Goal: Information Seeking & Learning: Learn about a topic

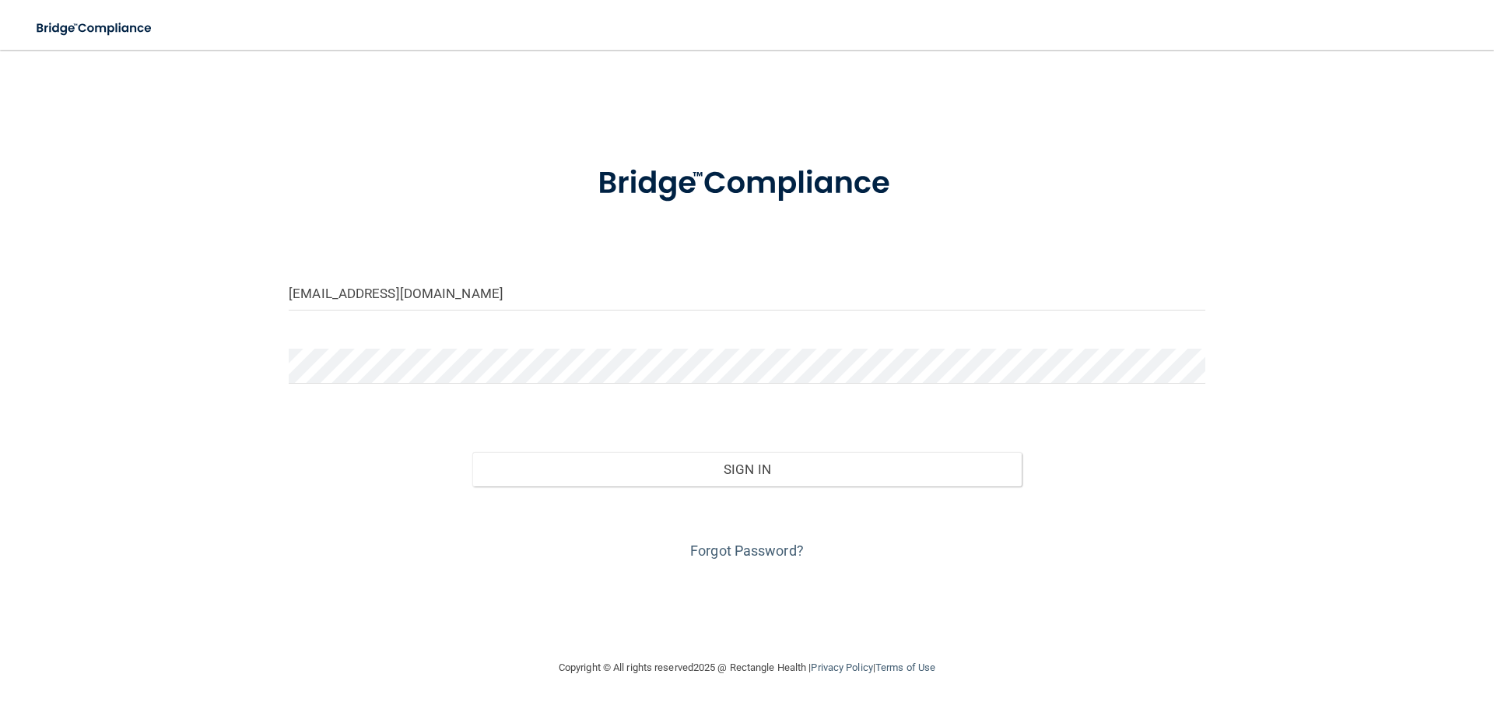
click at [592, 324] on form "[EMAIL_ADDRESS][DOMAIN_NAME] Invalid email/password. You don't have permission …" at bounding box center [747, 353] width 916 height 420
click at [600, 299] on input "mleiggi+admin@rectanglehealth.com" at bounding box center [747, 292] width 916 height 35
type input "[EMAIL_ADDRESS][DOMAIN_NAME]"
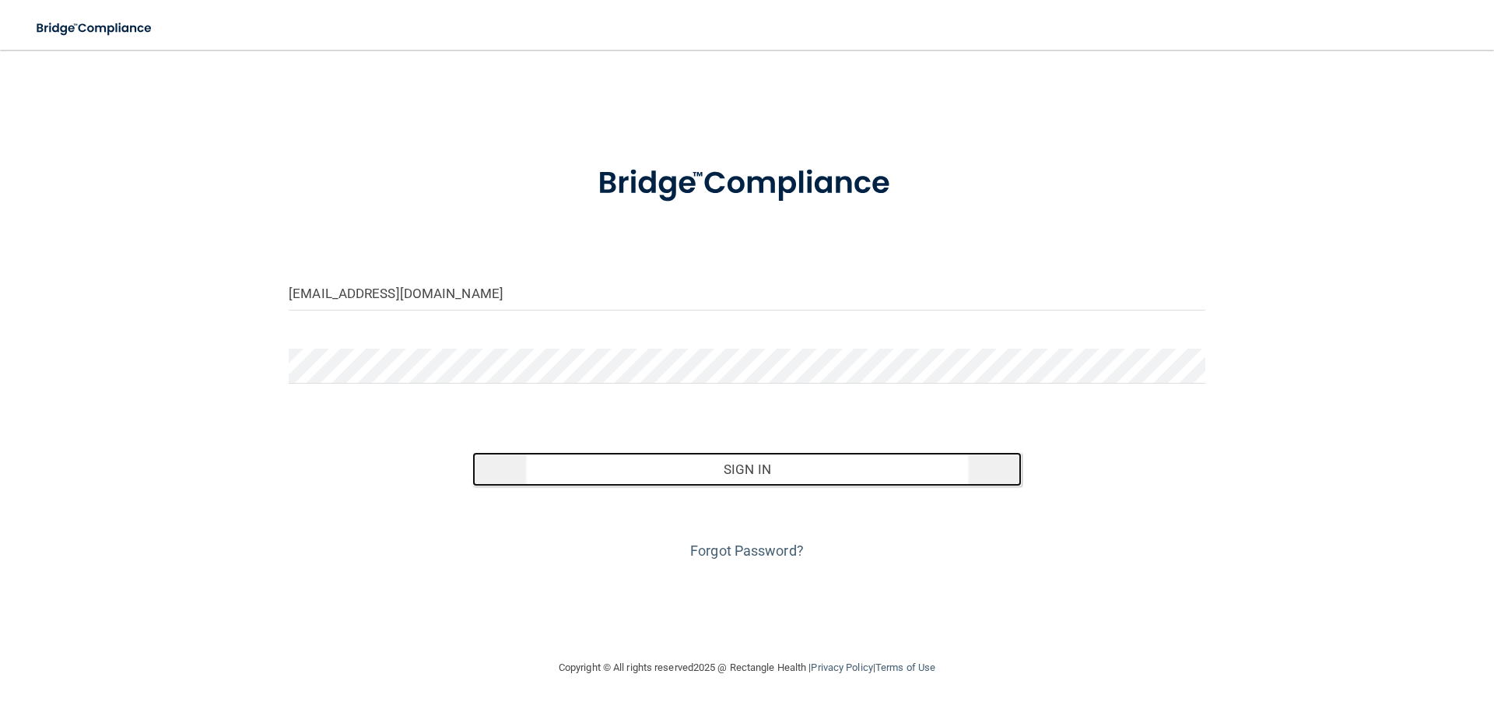
click at [605, 482] on button "Sign In" at bounding box center [747, 469] width 550 height 34
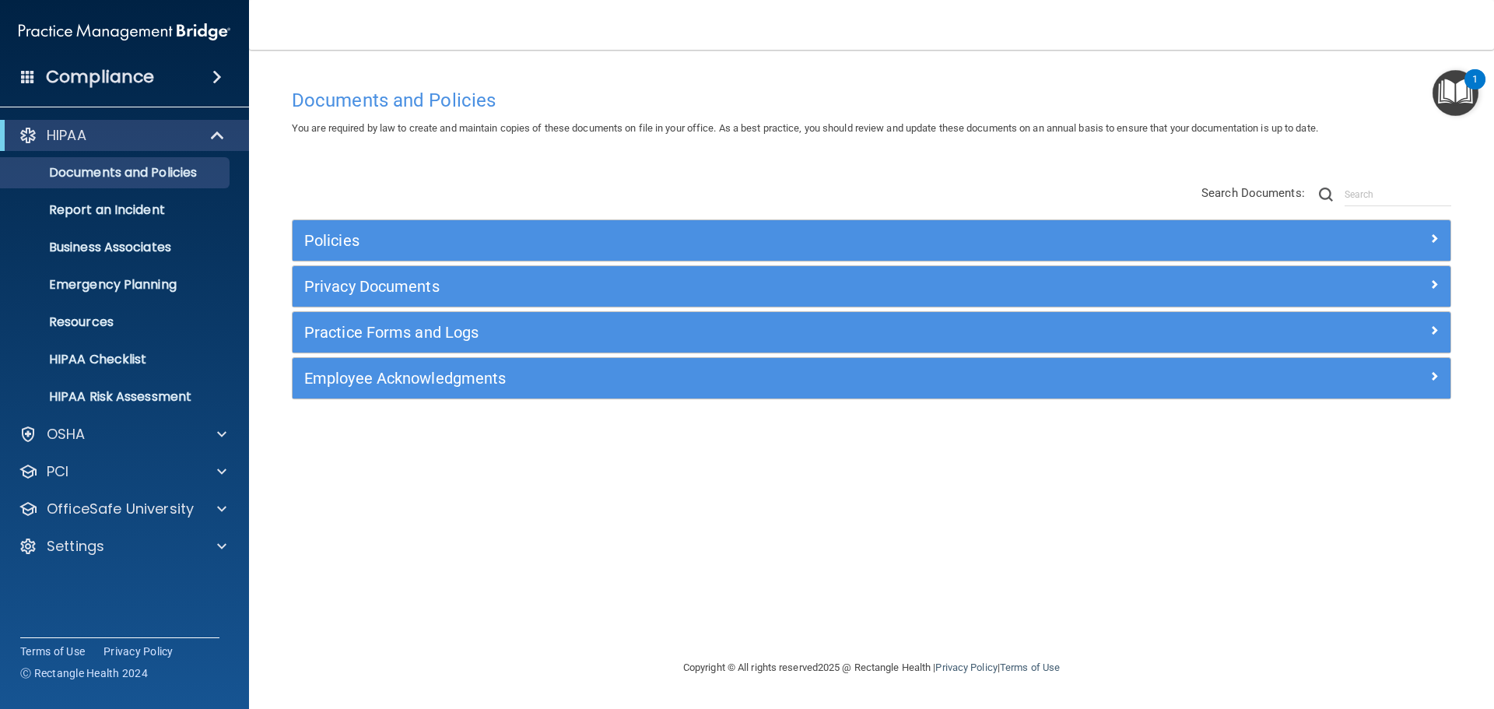
click at [219, 78] on span at bounding box center [216, 77] width 9 height 19
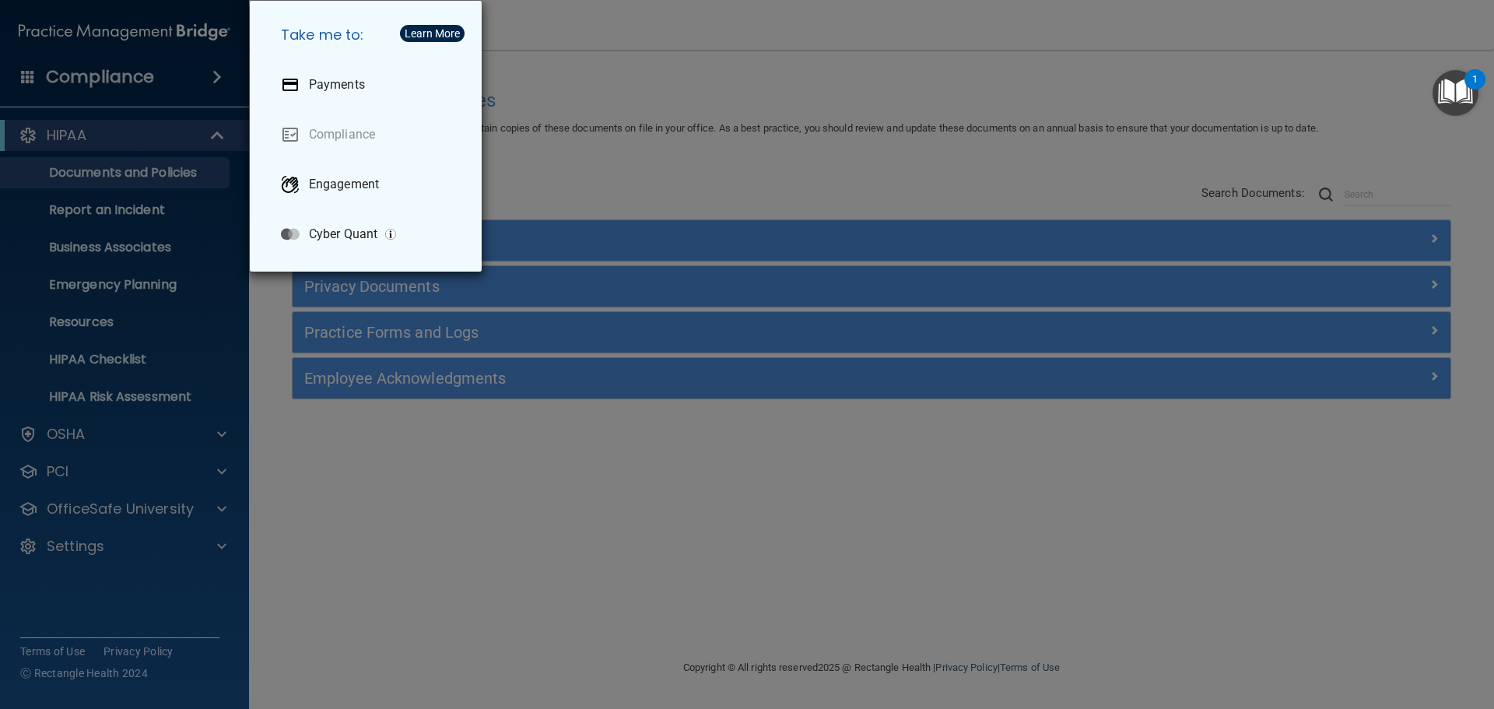
click at [650, 160] on div "Take me to: Payments Compliance Engagement Cyber Quant" at bounding box center [747, 354] width 1494 height 709
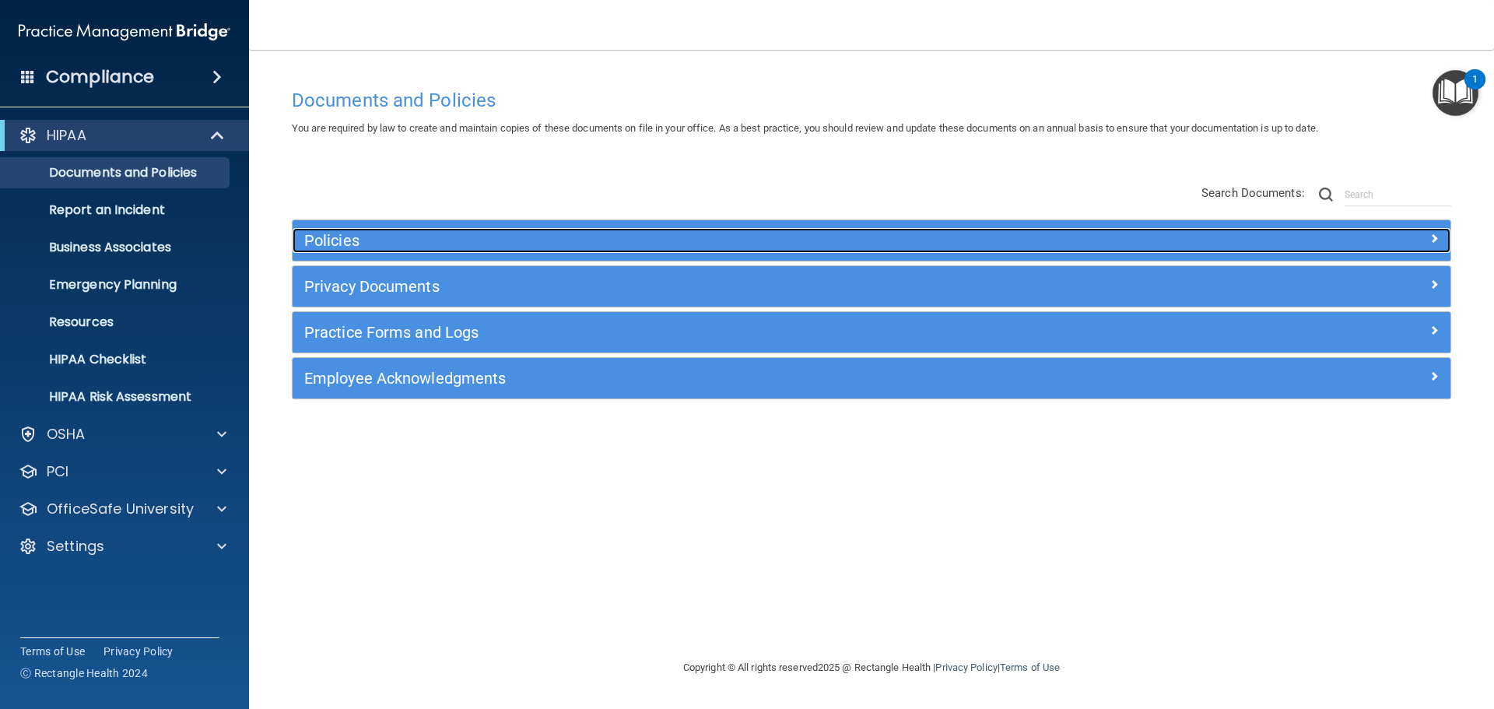
click at [416, 233] on h5 "Policies" at bounding box center [726, 240] width 845 height 17
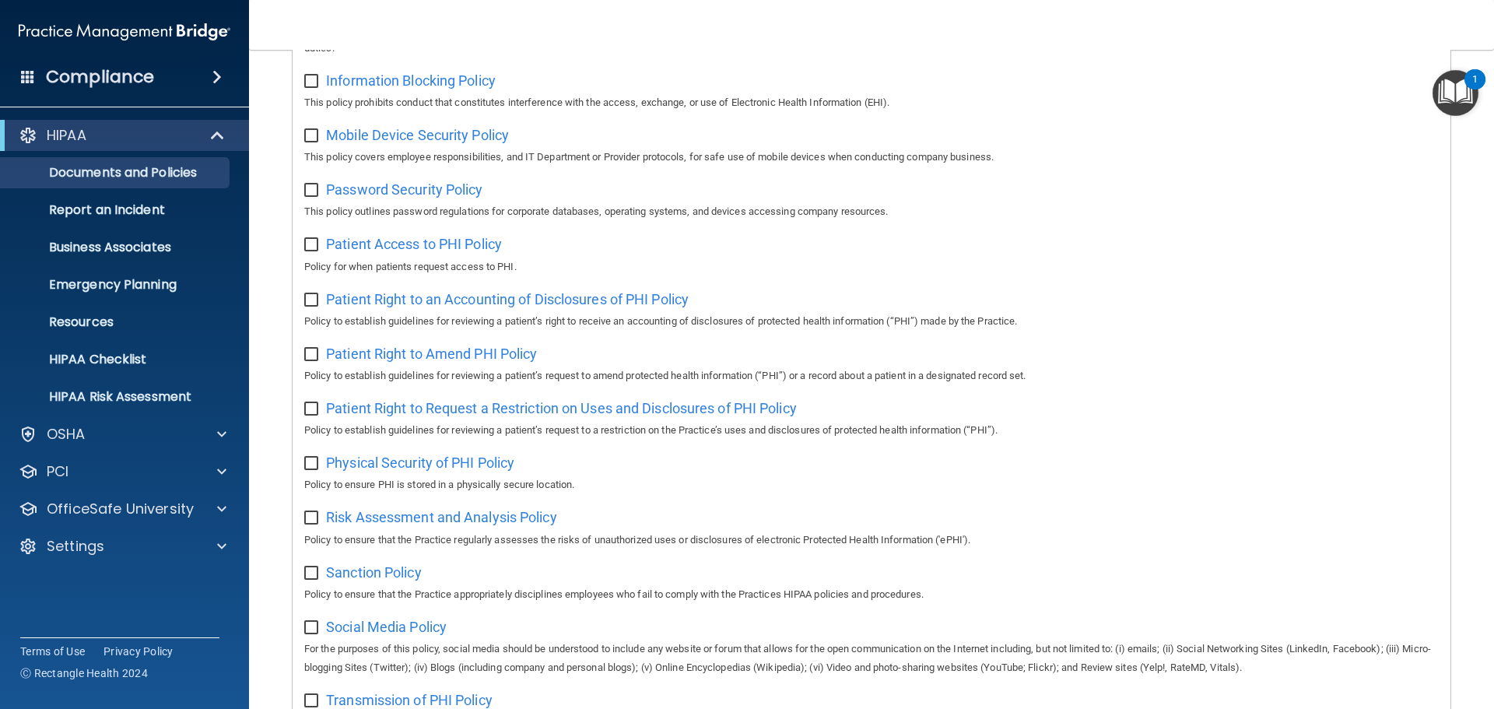
scroll to position [107, 0]
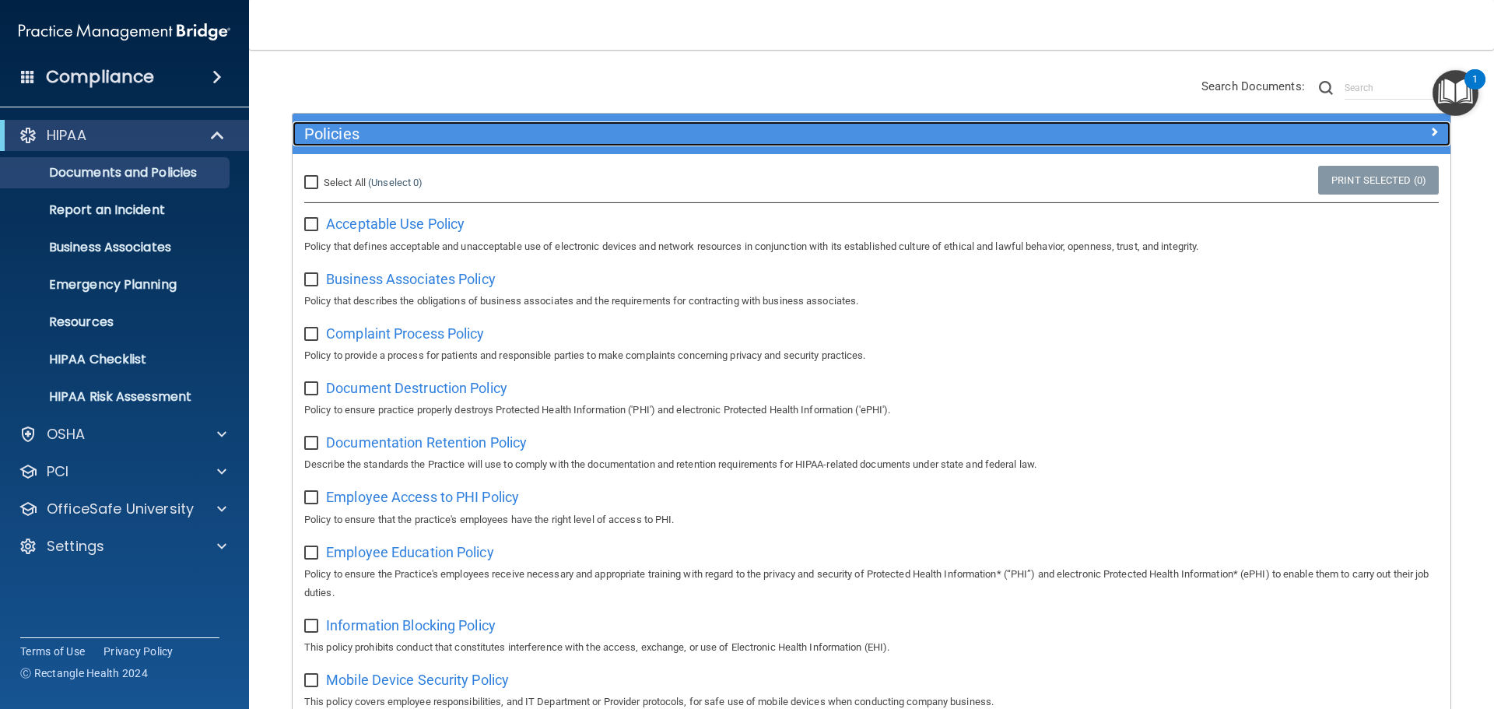
click at [534, 142] on h5 "Policies" at bounding box center [726, 133] width 845 height 17
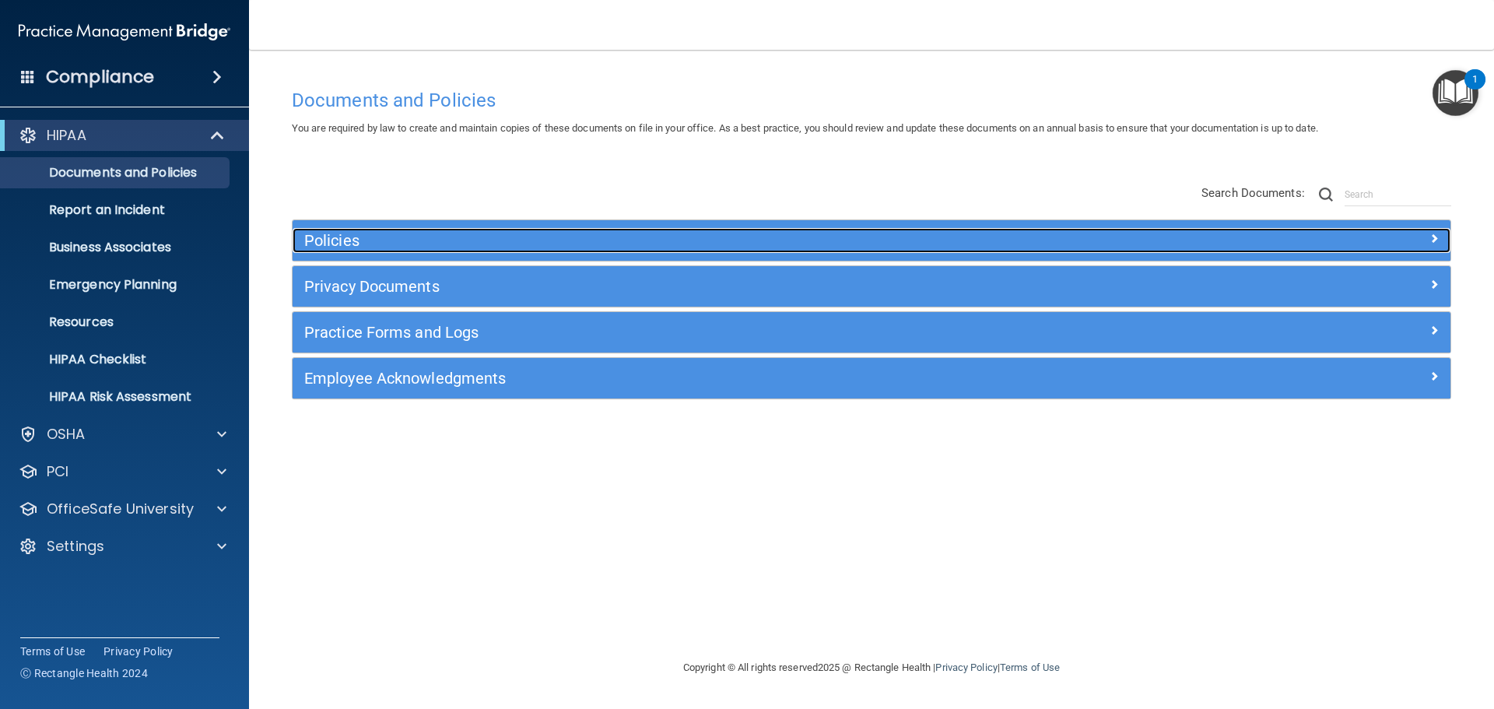
scroll to position [0, 0]
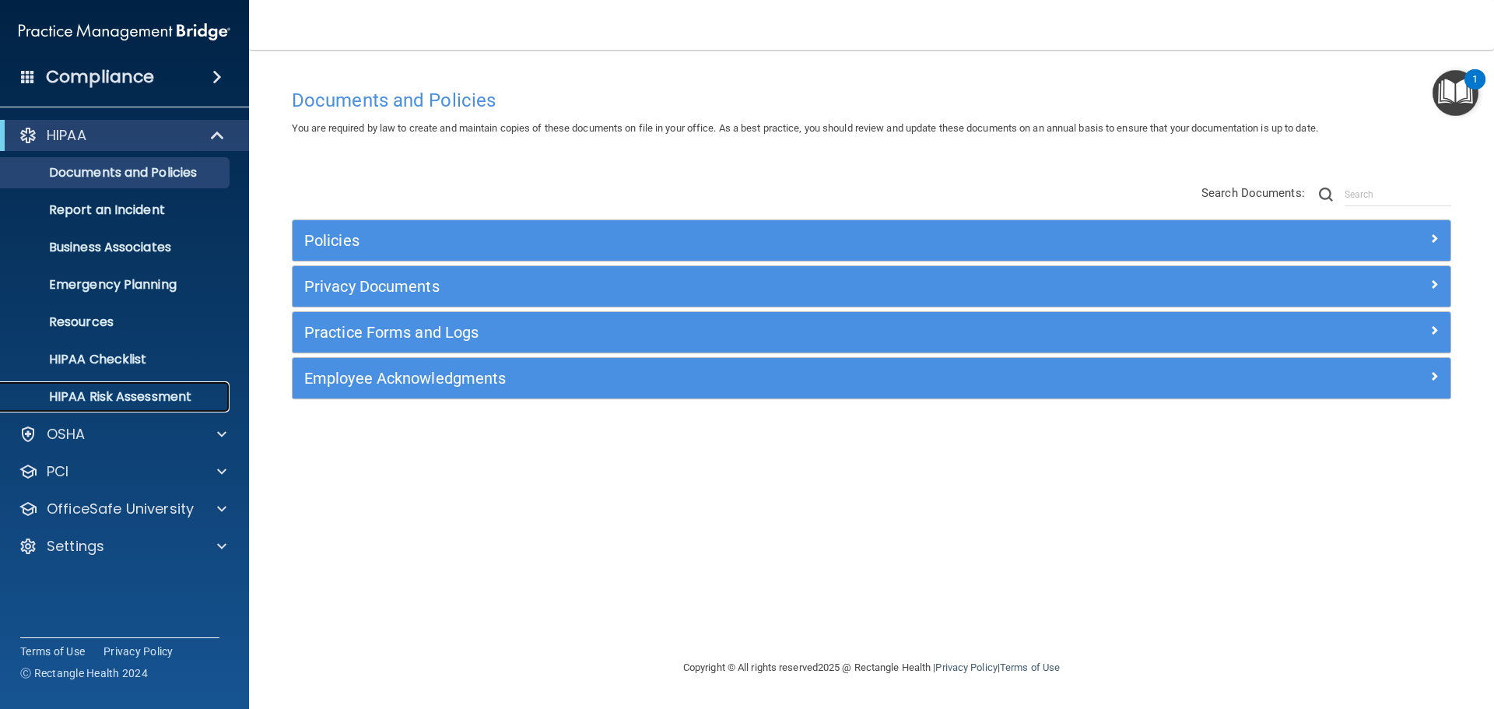
click at [174, 404] on p "HIPAA Risk Assessment" at bounding box center [116, 397] width 212 height 16
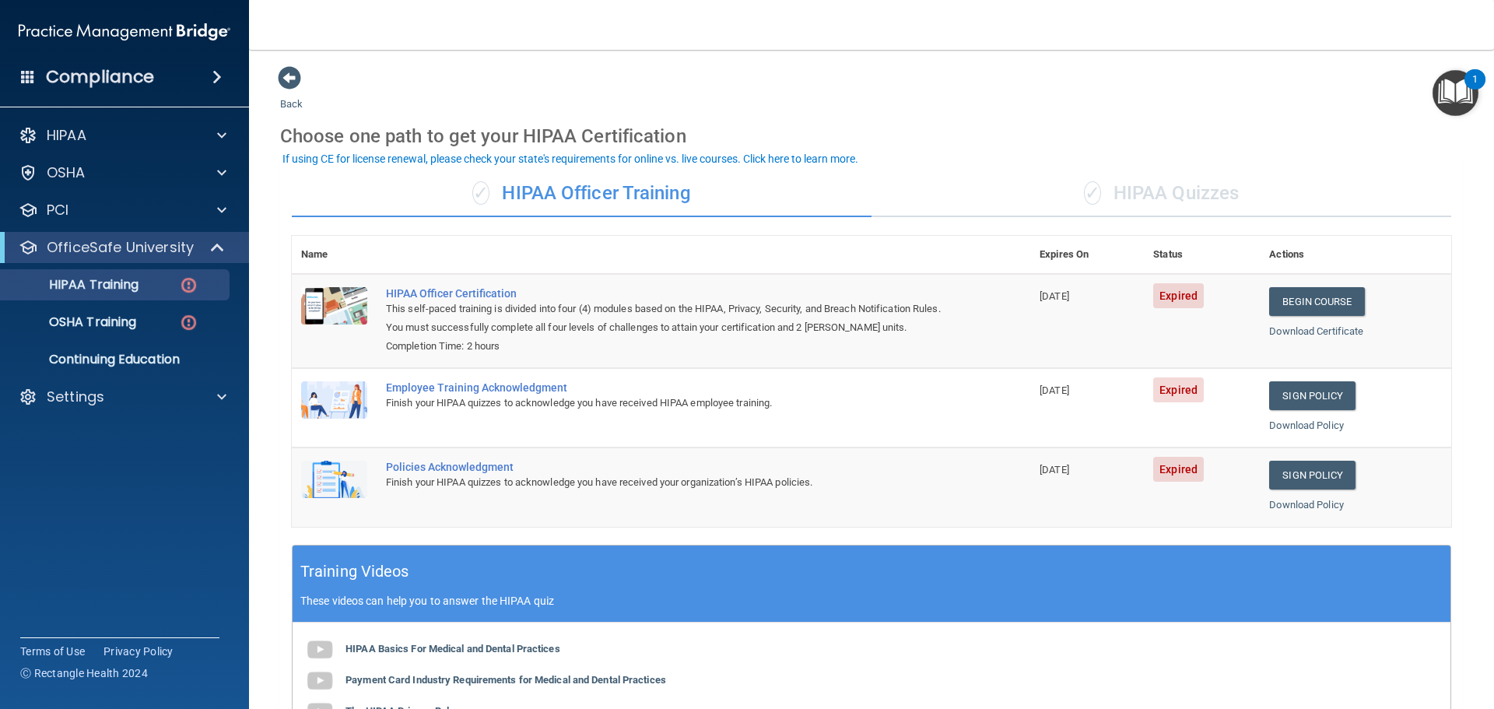
click at [1147, 190] on div "✓ HIPAA Quizzes" at bounding box center [1161, 193] width 580 height 47
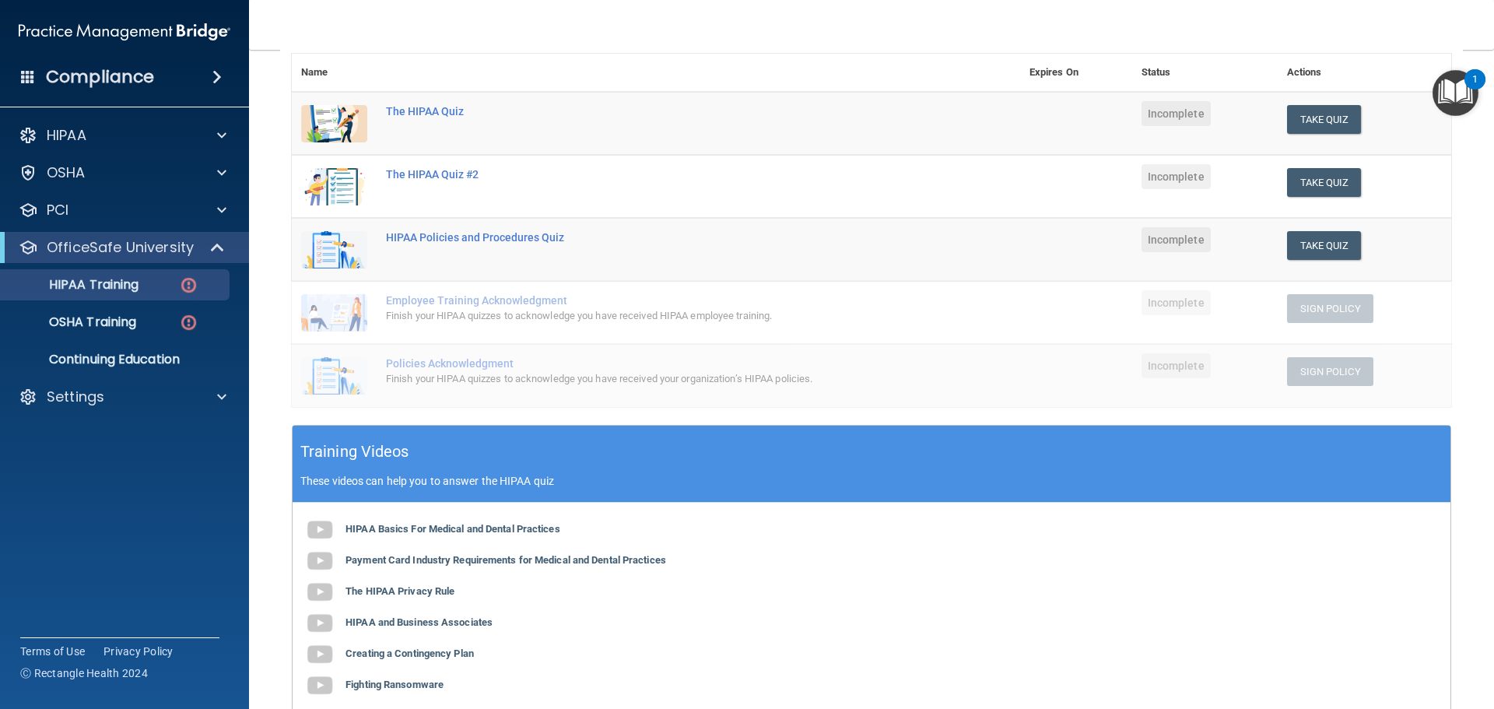
scroll to position [78, 0]
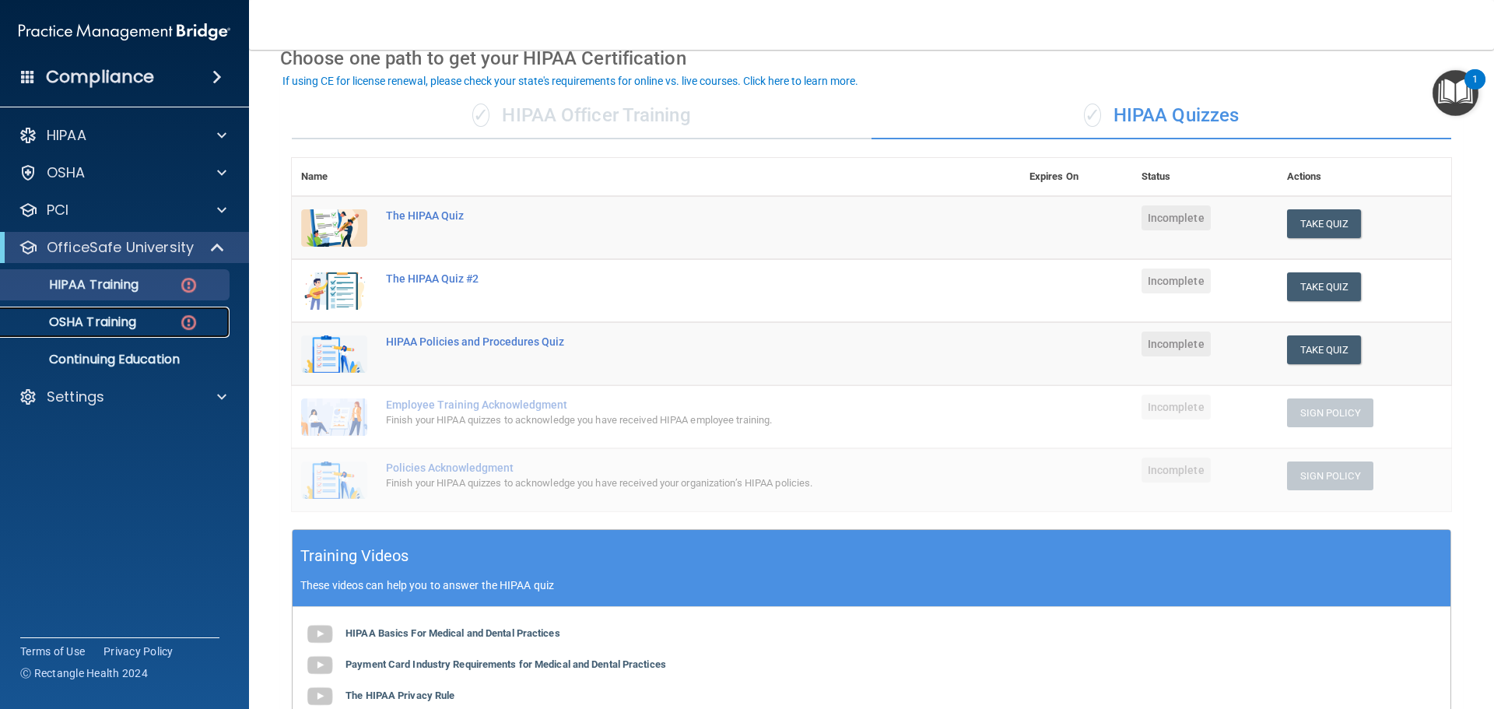
click at [96, 322] on p "OSHA Training" at bounding box center [73, 322] width 126 height 16
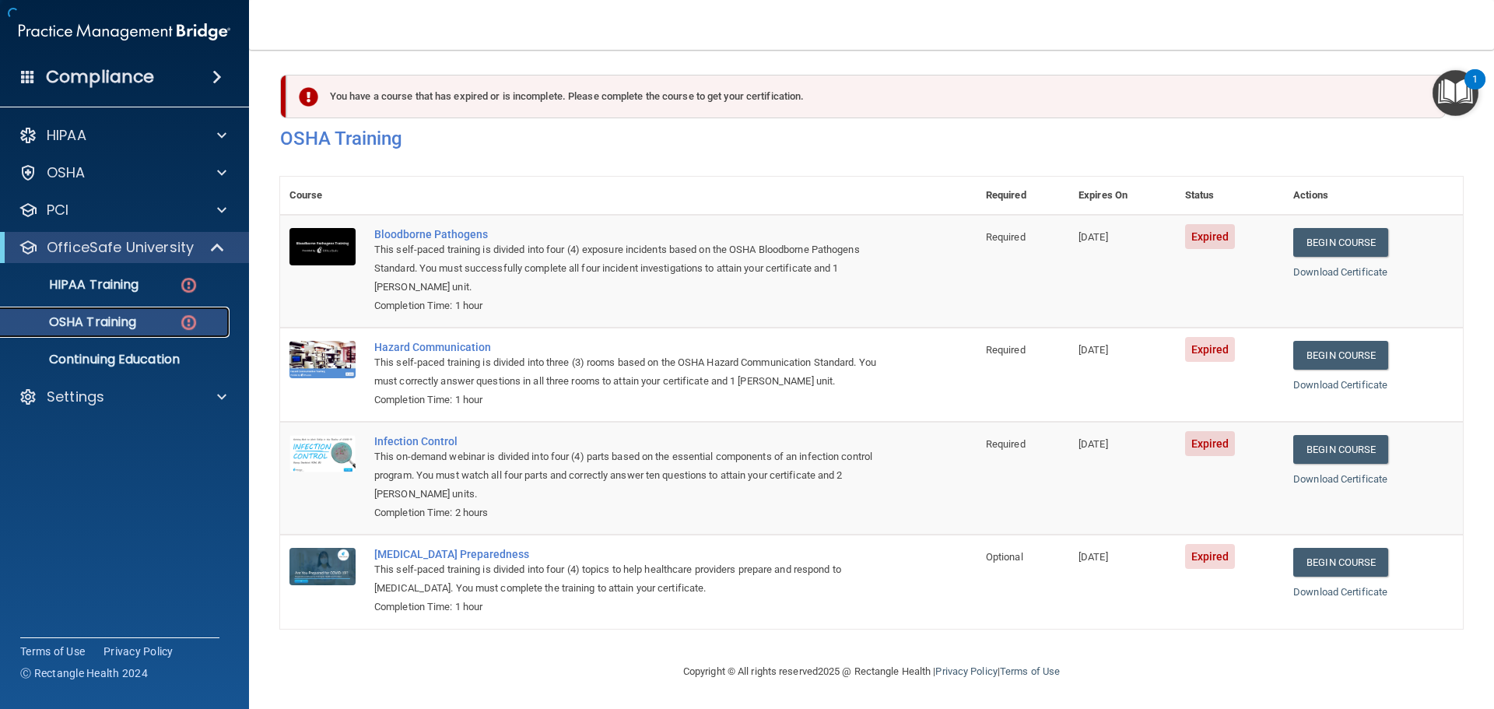
scroll to position [7, 0]
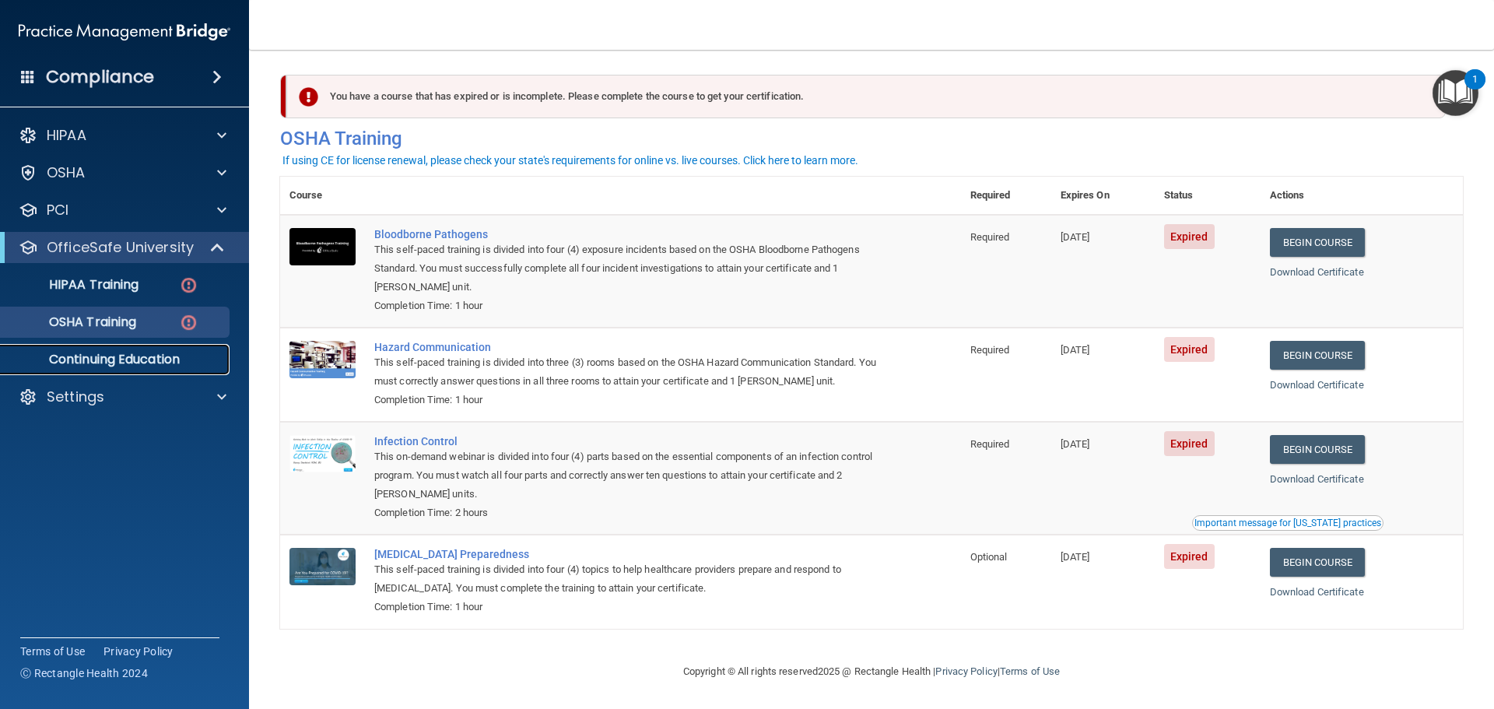
click at [110, 356] on p "Continuing Education" at bounding box center [116, 360] width 212 height 16
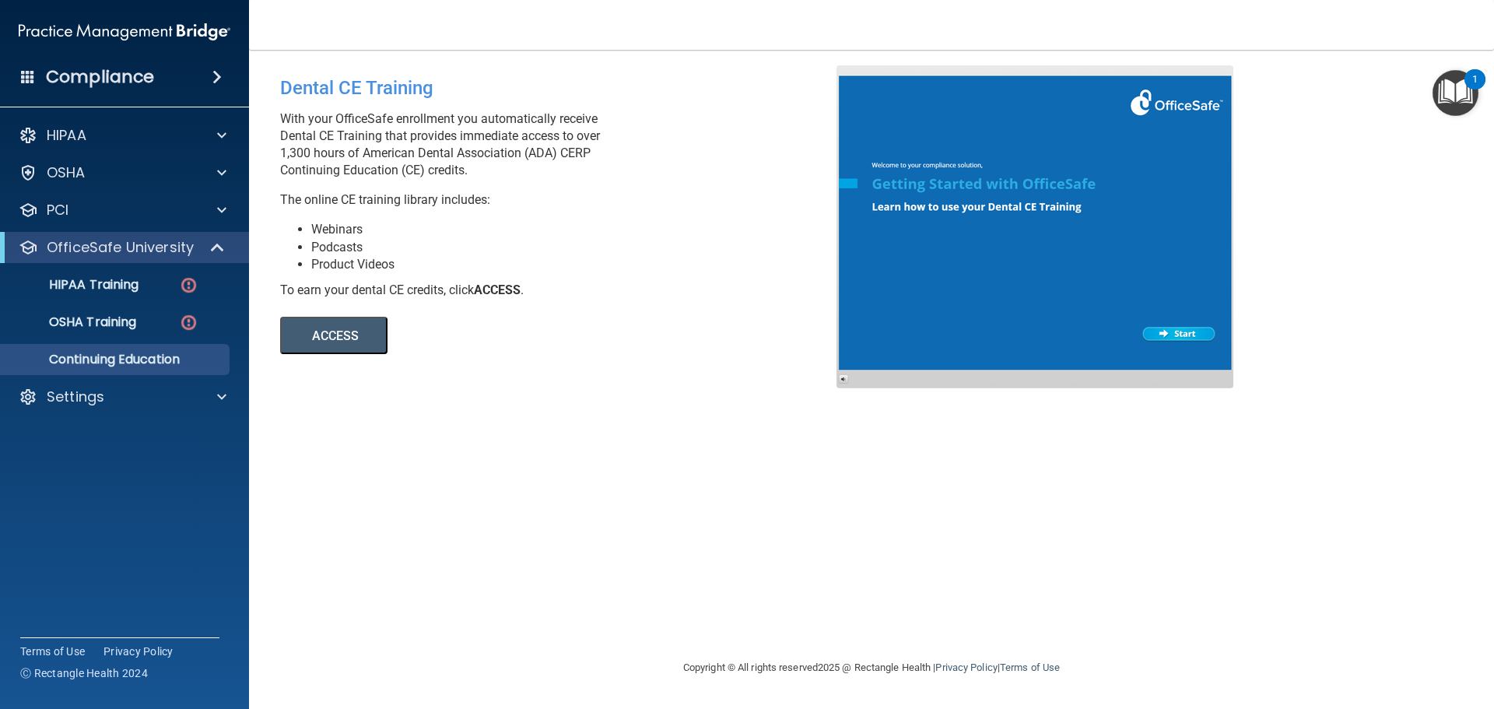
click at [369, 324] on button "ACCESS" at bounding box center [333, 335] width 107 height 37
click at [429, 462] on div "Dental CE Training With your OfficeSafe enrollment you automatically receive De…" at bounding box center [871, 353] width 1182 height 577
click at [215, 390] on div at bounding box center [219, 396] width 39 height 19
click at [172, 253] on p "OfficeSafe University" at bounding box center [120, 247] width 147 height 19
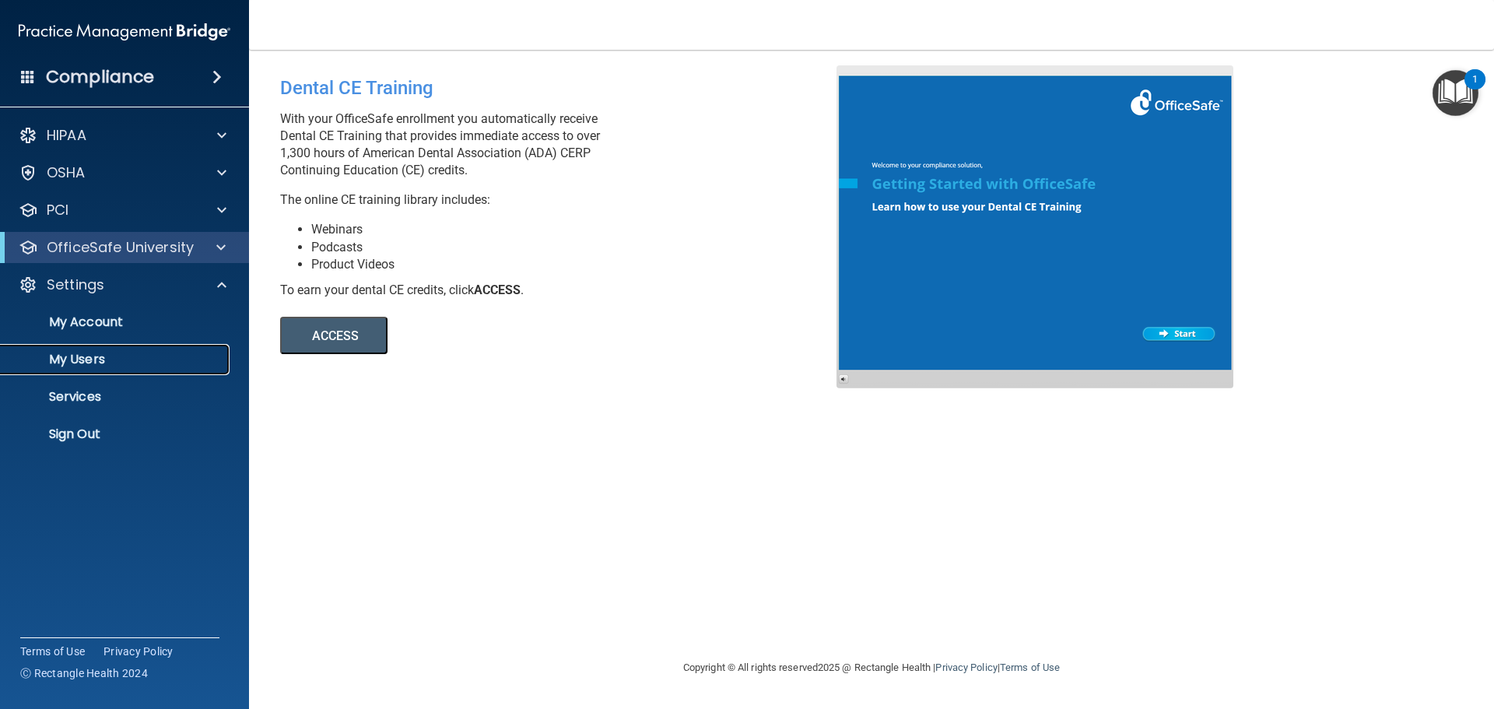
click at [116, 355] on p "My Users" at bounding box center [116, 360] width 212 height 16
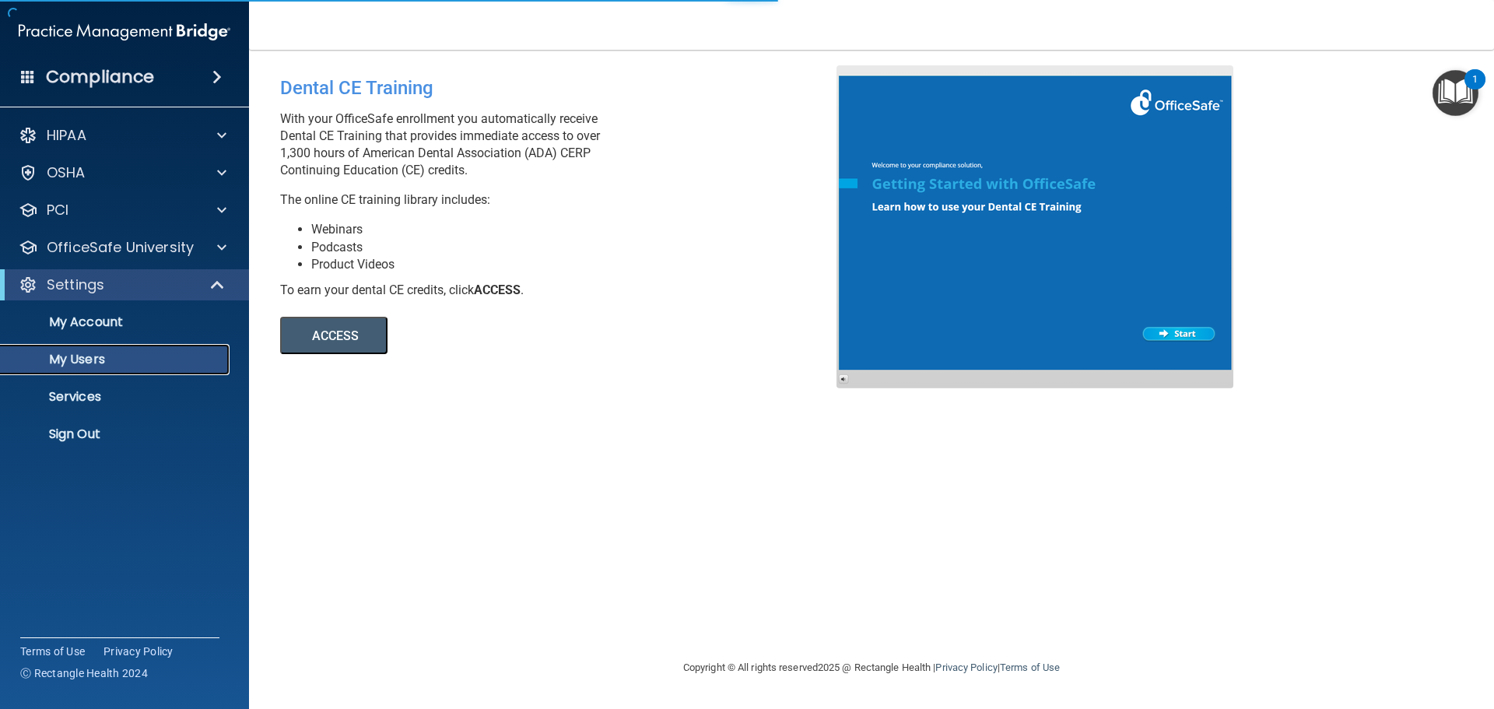
select select "20"
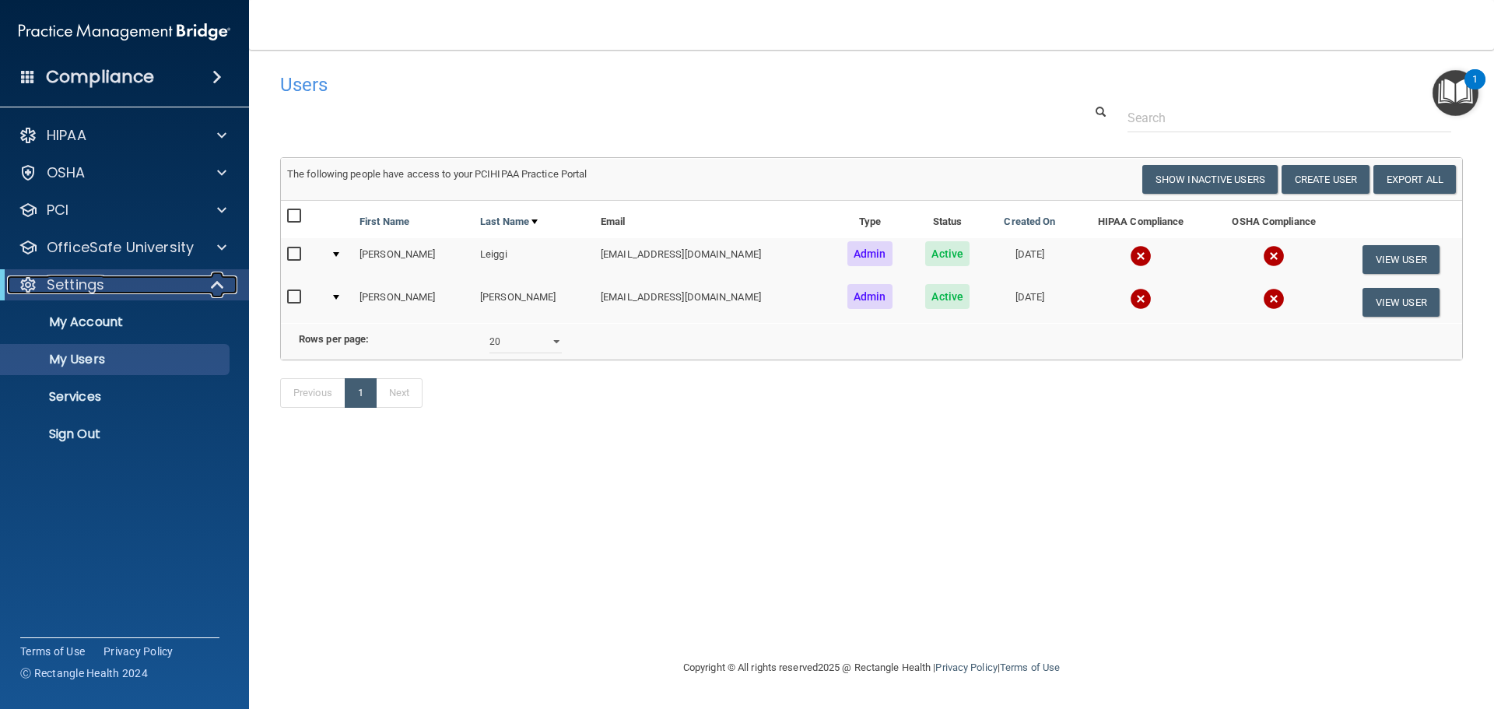
click at [224, 289] on span at bounding box center [218, 284] width 13 height 19
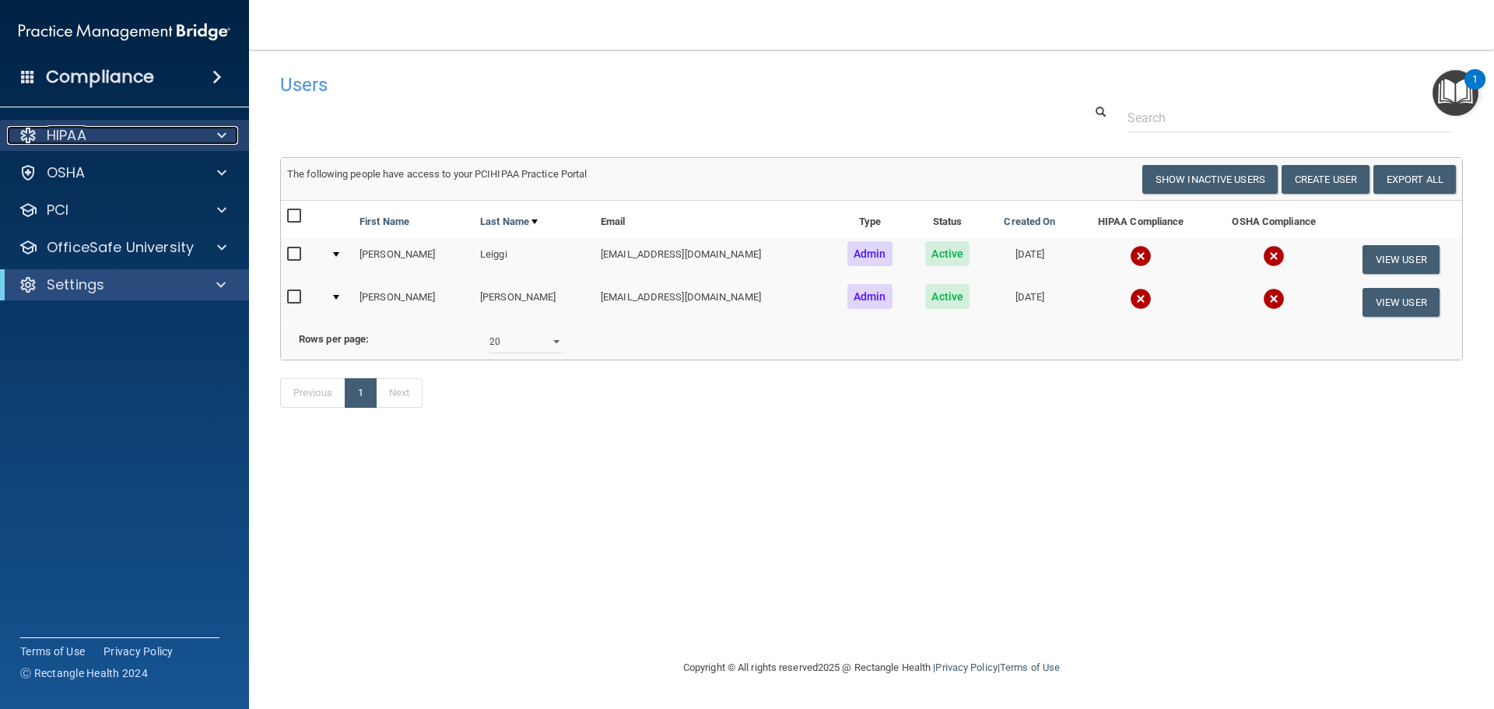
click at [141, 139] on div "HIPAA" at bounding box center [103, 135] width 193 height 19
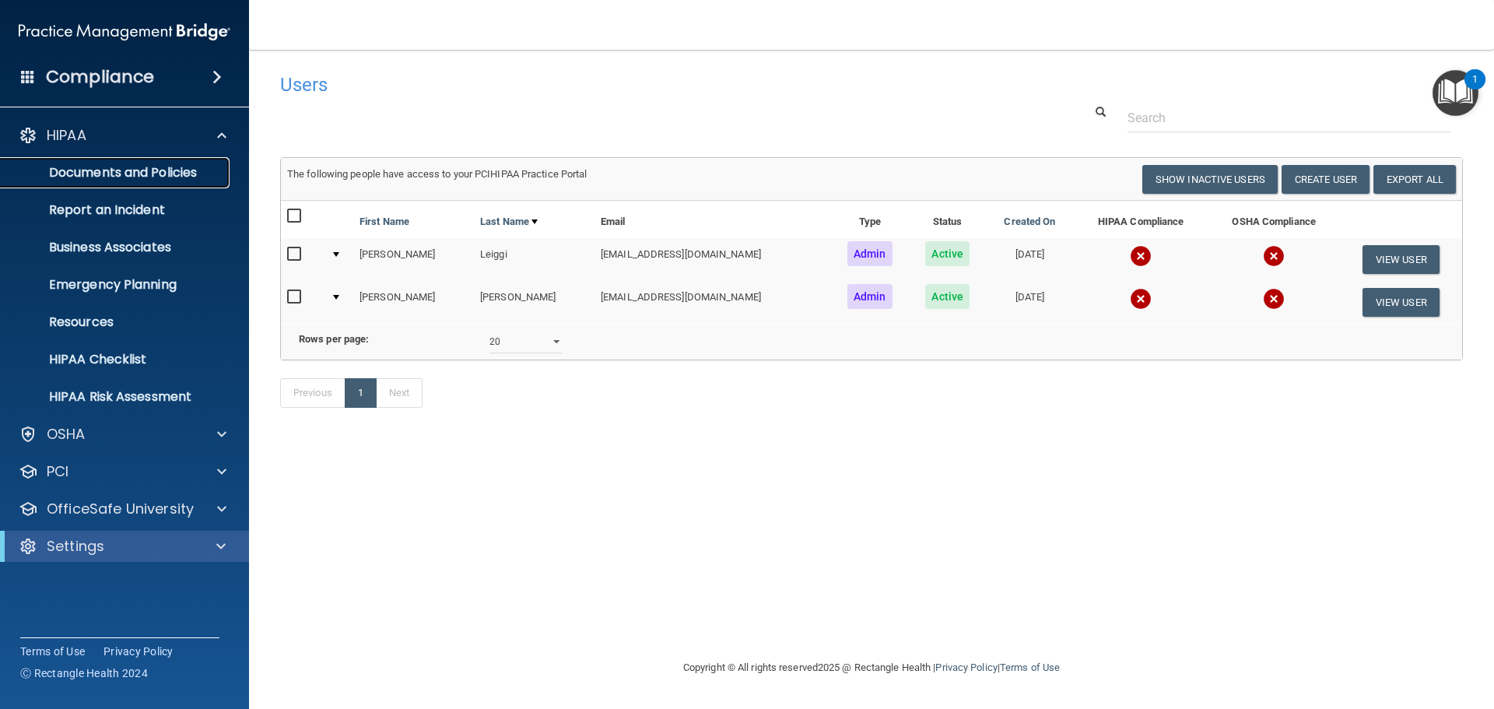
click at [156, 183] on link "Documents and Policies" at bounding box center [106, 172] width 245 height 31
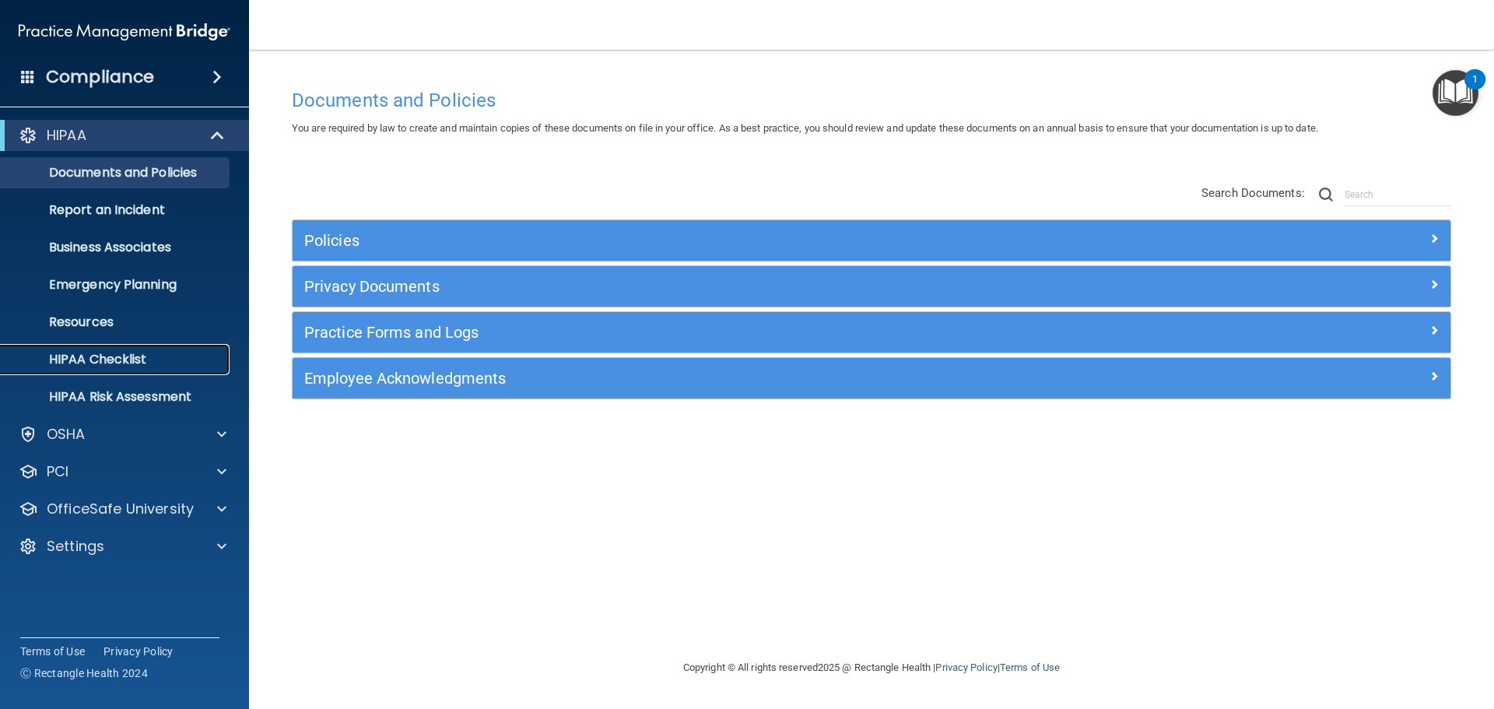
click at [107, 359] on p "HIPAA Checklist" at bounding box center [116, 360] width 212 height 16
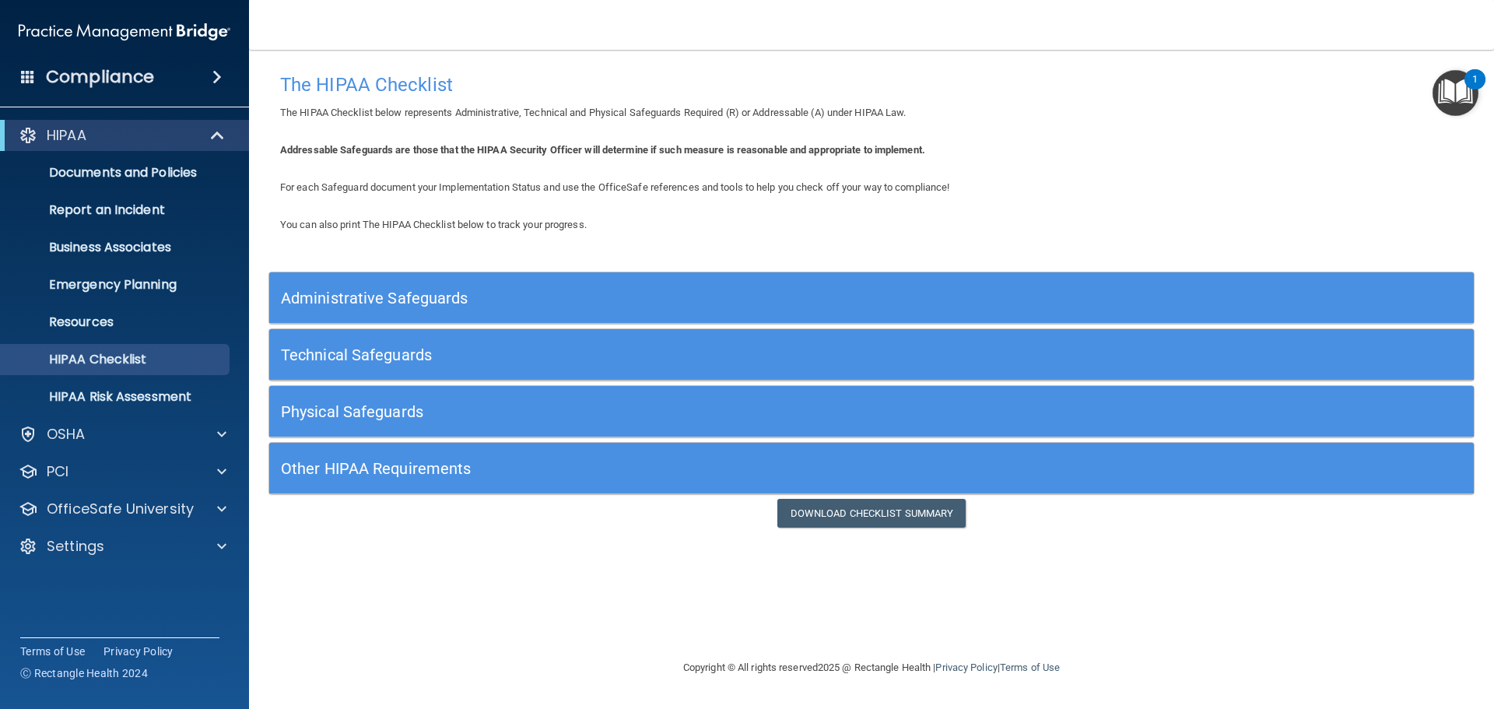
click at [465, 322] on div "Administrative Safeguards" at bounding box center [871, 297] width 1204 height 51
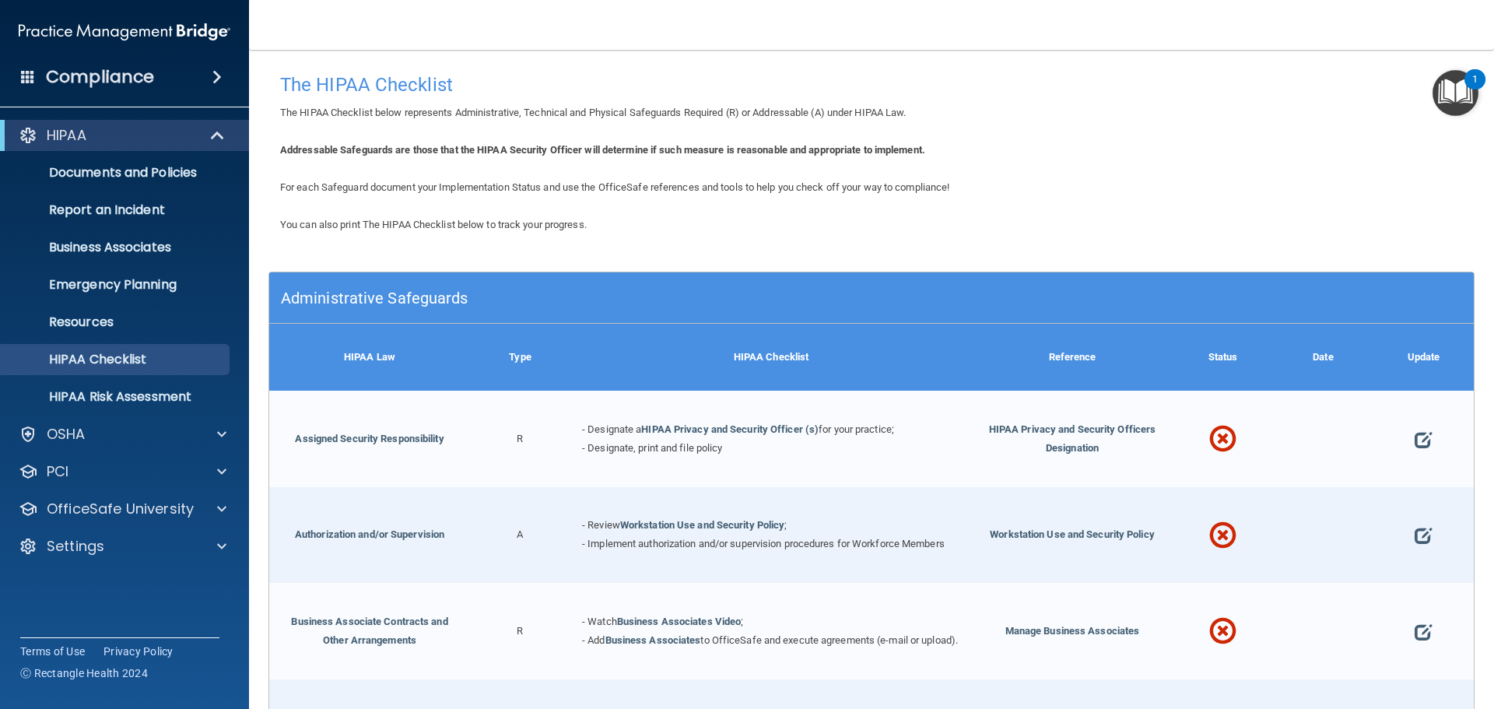
click at [882, 304] on h5 "Administrative Safeguards" at bounding box center [721, 297] width 880 height 17
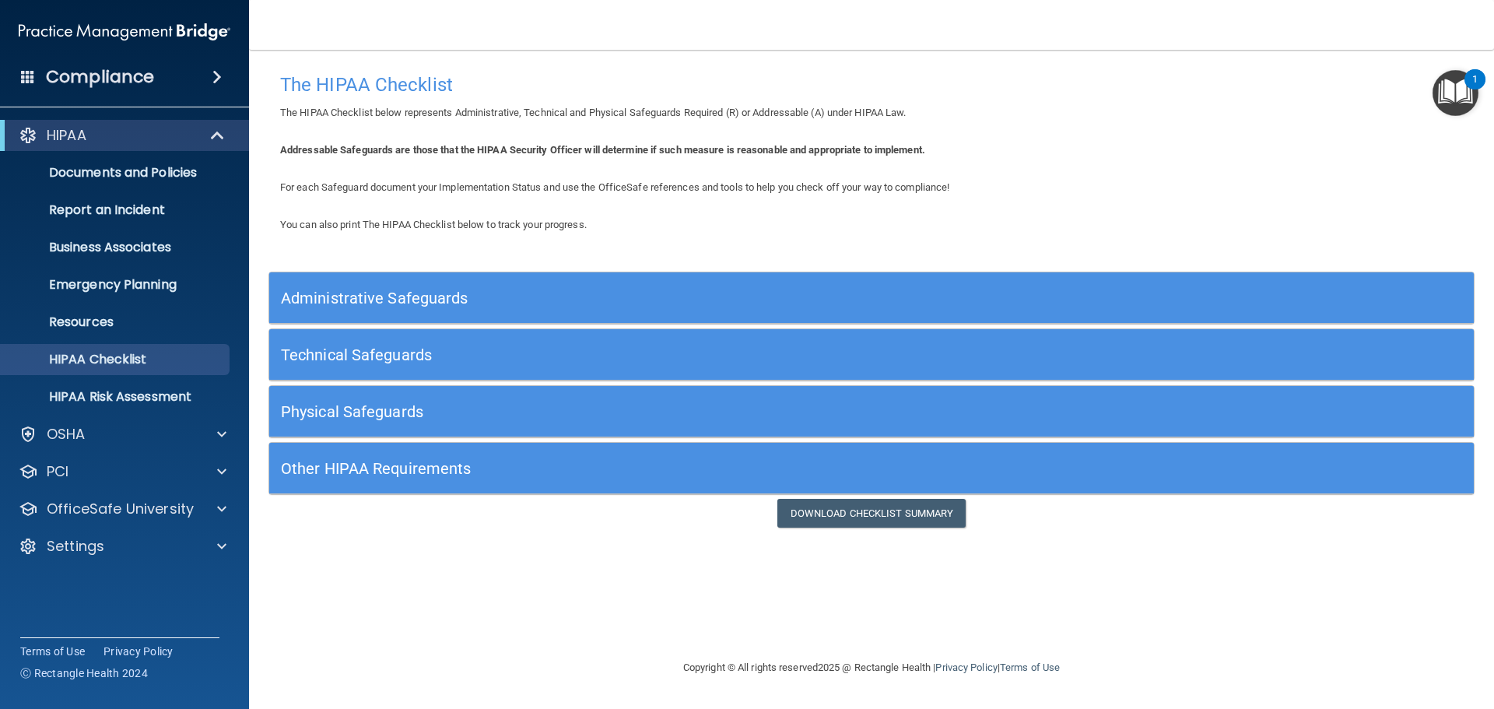
click at [878, 240] on div "You can also print The HIPAA Checklist below to track your progress. Administra…" at bounding box center [871, 371] width 1206 height 312
